Goal: Task Accomplishment & Management: Complete application form

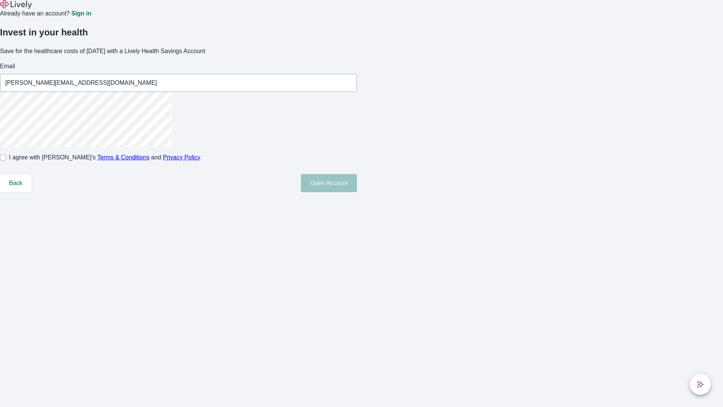
click at [6, 160] on input "I agree with Lively’s Terms & Conditions and Privacy Policy" at bounding box center [3, 157] width 6 height 6
checkbox input "true"
click at [357, 192] on button "Open Account" at bounding box center [329, 183] width 56 height 18
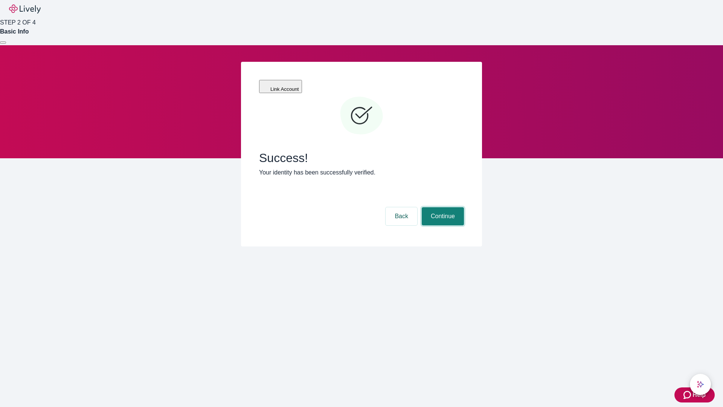
click at [442, 207] on button "Continue" at bounding box center [443, 216] width 42 height 18
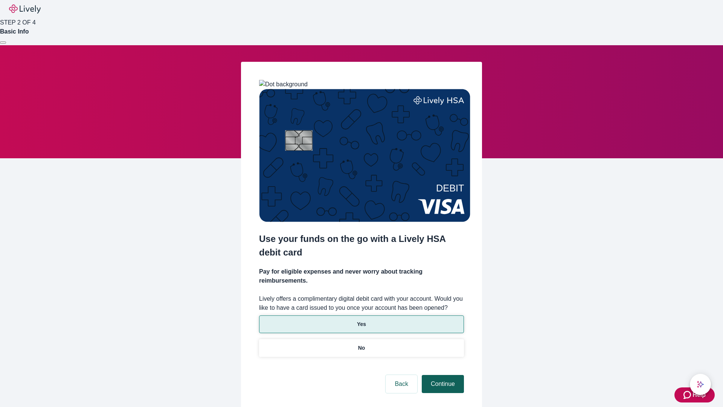
click at [361, 344] on p "No" at bounding box center [361, 348] width 7 height 8
click at [442, 375] on button "Continue" at bounding box center [443, 384] width 42 height 18
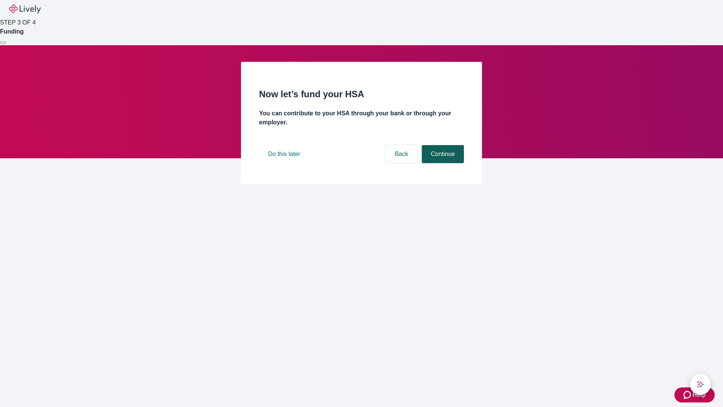
click at [442, 163] on button "Continue" at bounding box center [443, 154] width 42 height 18
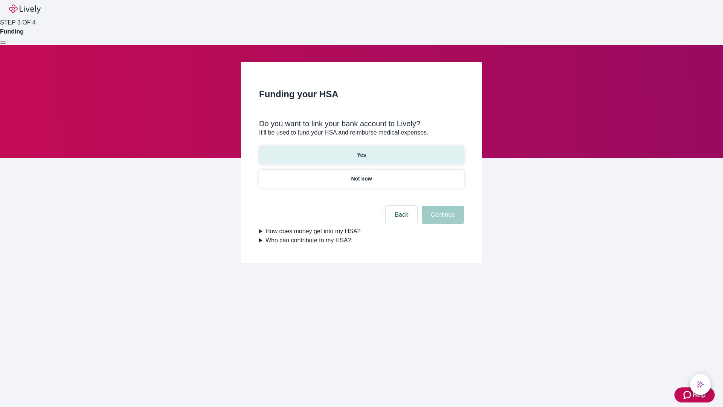
click at [361, 151] on p "Yes" at bounding box center [361, 155] width 9 height 8
click at [442, 206] on button "Continue" at bounding box center [443, 215] width 42 height 18
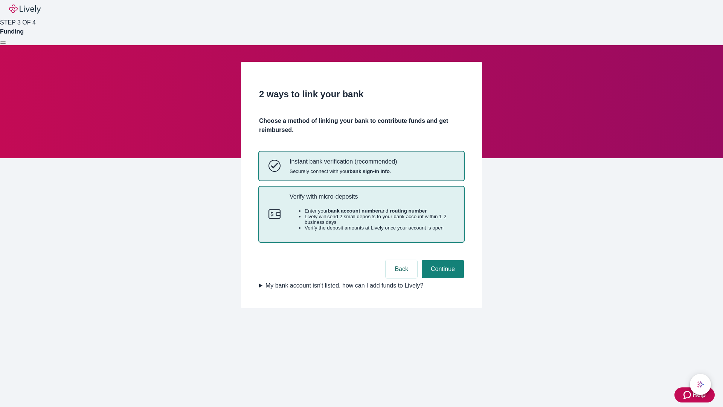
click at [372, 200] on p "Verify with micro-deposits" at bounding box center [371, 196] width 165 height 7
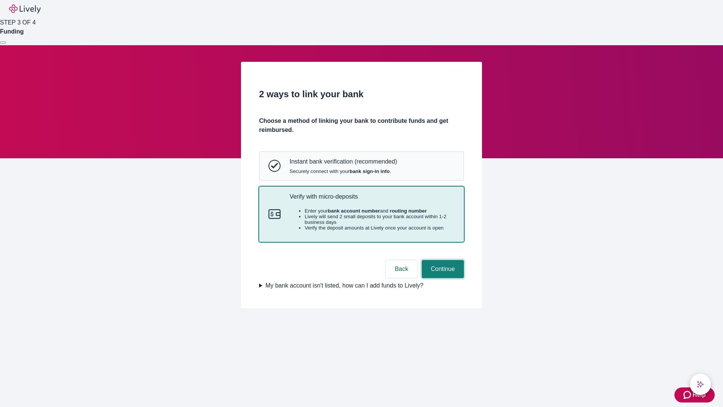
click at [442, 278] on button "Continue" at bounding box center [443, 269] width 42 height 18
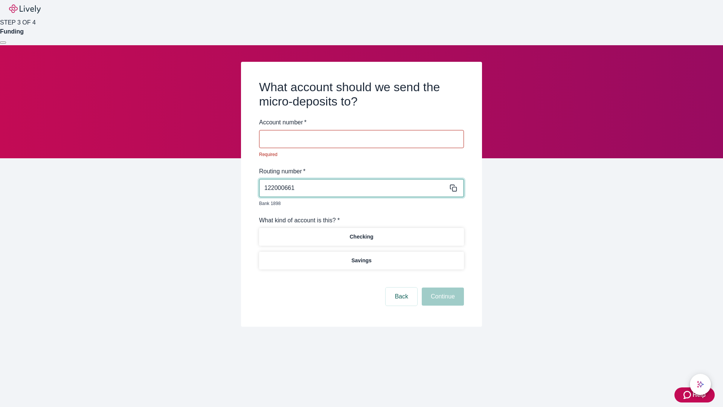
type input "122000661"
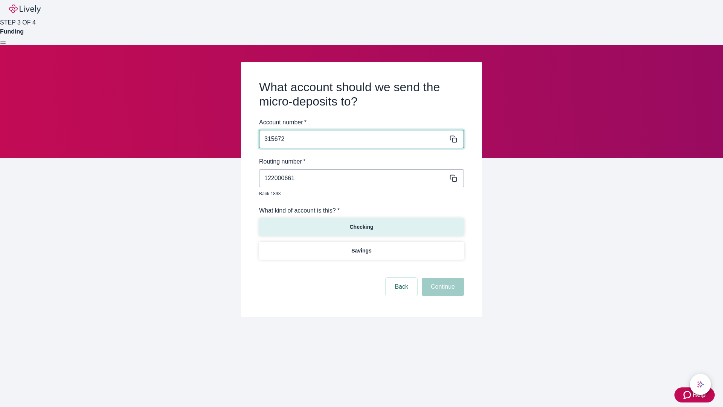
type input "315672"
click at [361, 223] on p "Checking" at bounding box center [361, 227] width 24 height 8
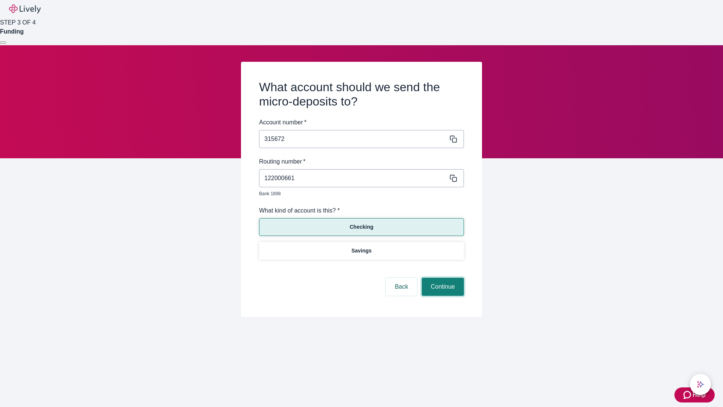
click at [442, 278] on button "Continue" at bounding box center [443, 286] width 42 height 18
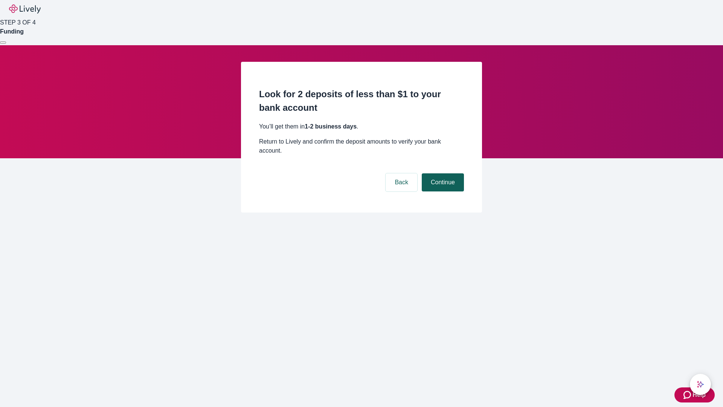
click at [442, 173] on button "Continue" at bounding box center [443, 182] width 42 height 18
